Goal: Task Accomplishment & Management: Use online tool/utility

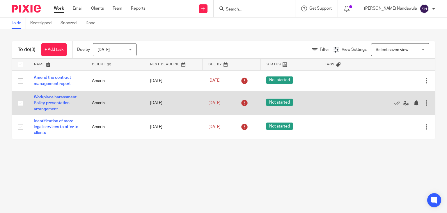
click at [385, 106] on div at bounding box center [403, 103] width 41 height 6
click at [394, 102] on icon at bounding box center [397, 103] width 6 height 6
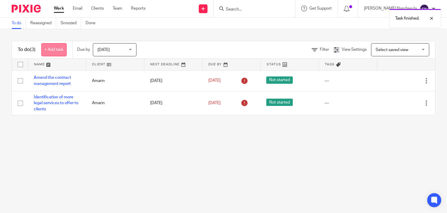
click at [55, 46] on link "+ Add task" at bounding box center [53, 49] width 25 height 13
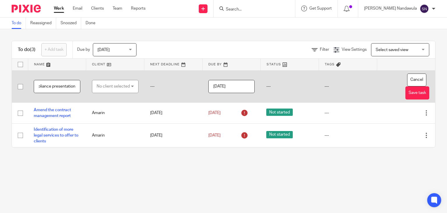
scroll to position [0, 12]
type input "Compliance presentation"
click at [129, 85] on div "No client selected" at bounding box center [115, 86] width 47 height 13
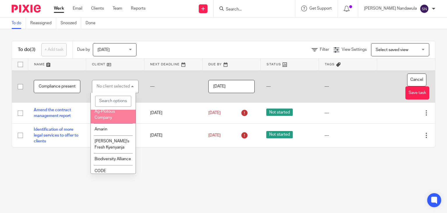
scroll to position [34, 0]
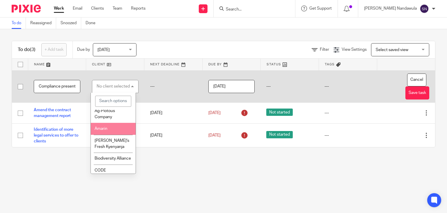
click at [111, 134] on li "Amarin" at bounding box center [113, 129] width 45 height 12
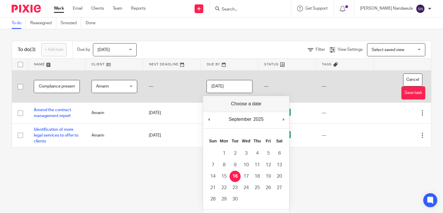
click at [241, 87] on input "[DATE]" at bounding box center [229, 86] width 46 height 13
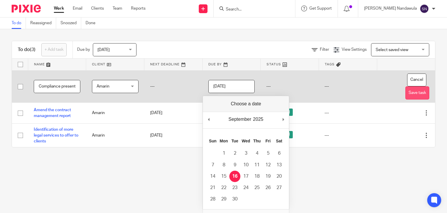
click at [406, 93] on button "Save task" at bounding box center [418, 92] width 24 height 13
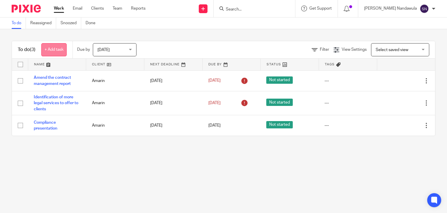
click at [51, 48] on link "+ Add task" at bounding box center [53, 49] width 25 height 13
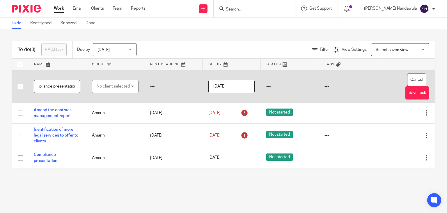
scroll to position [0, 10]
type input "Compliance presentation"
click at [128, 86] on div "No client selected" at bounding box center [115, 86] width 47 height 13
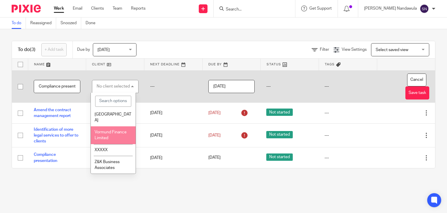
scroll to position [515, 0]
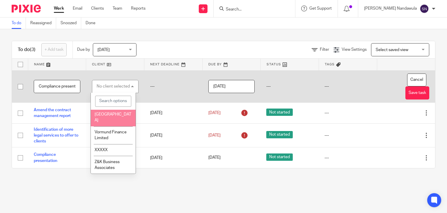
click at [113, 126] on li "Venture [GEOGRAPHIC_DATA]" at bounding box center [113, 114] width 45 height 24
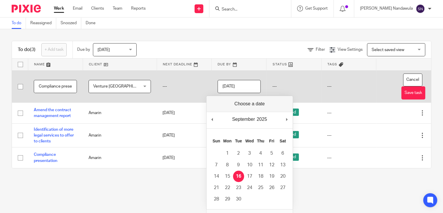
click at [242, 88] on input "[DATE]" at bounding box center [238, 86] width 43 height 13
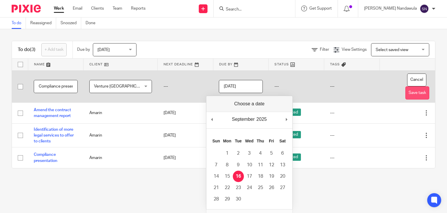
click at [406, 94] on button "Save task" at bounding box center [418, 92] width 24 height 13
